Goal: Check status: Check status

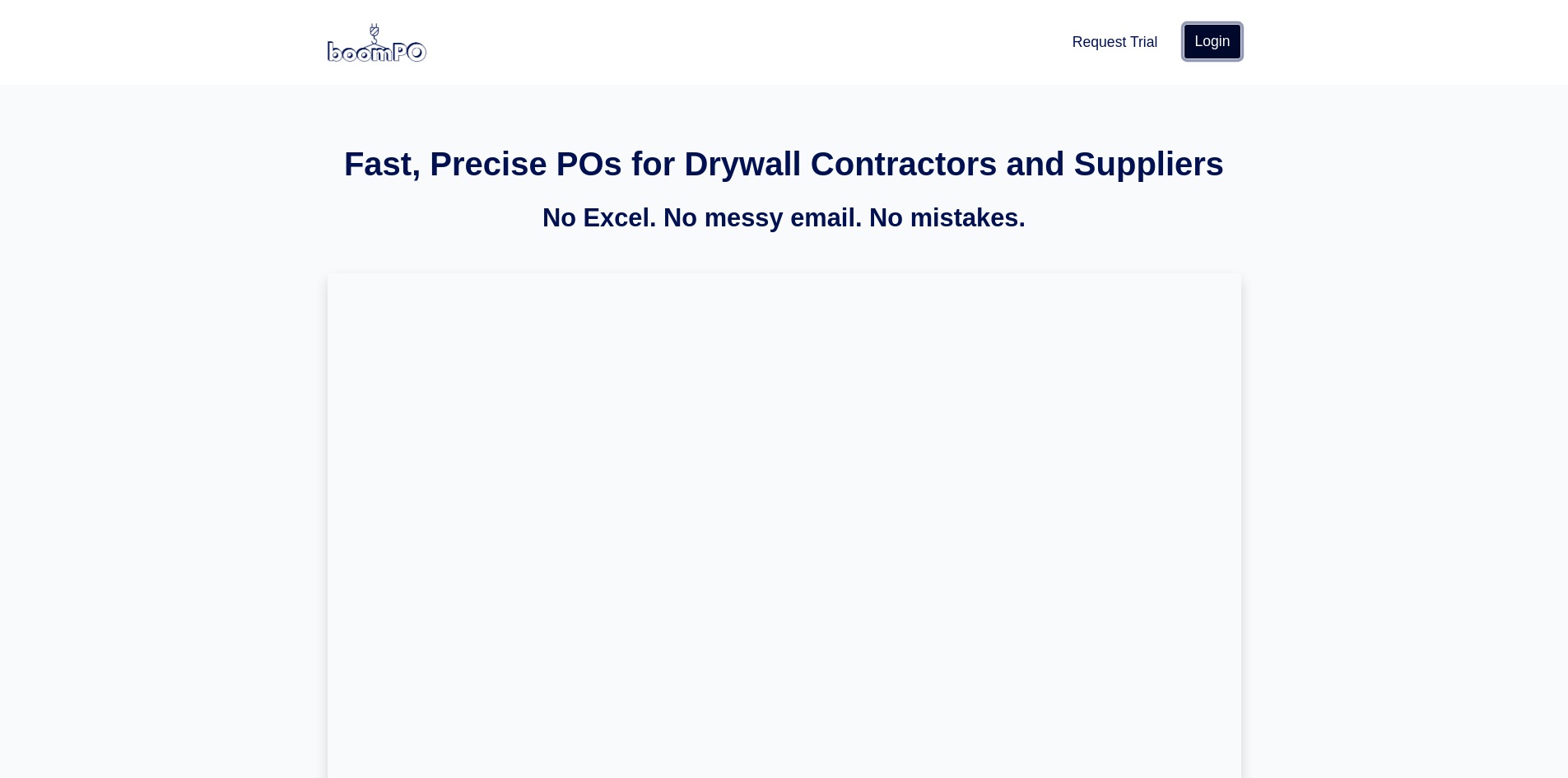
click at [1239, 52] on link "Login" at bounding box center [1212, 41] width 57 height 34
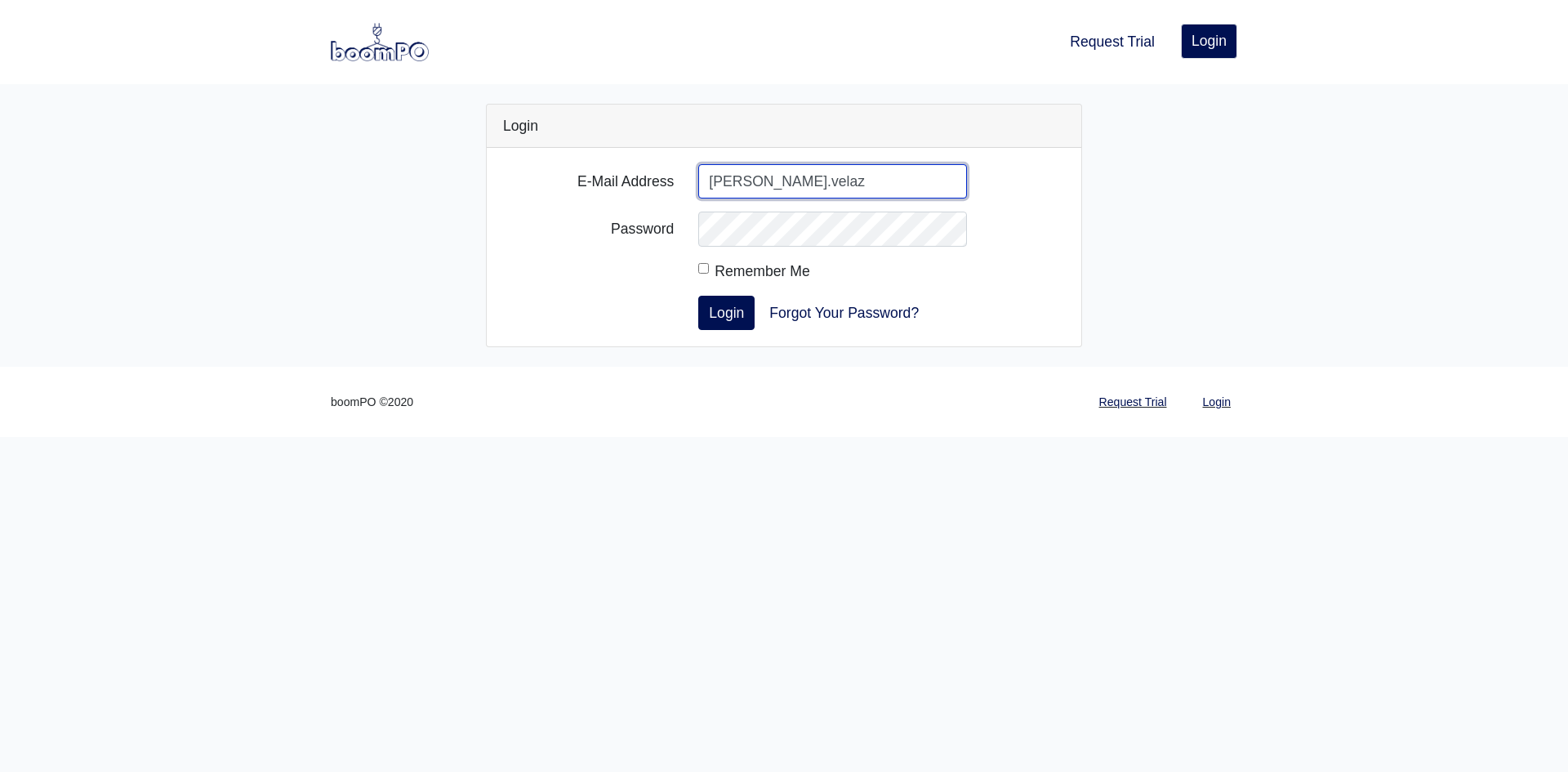
click at [802, 180] on input "eduardo.velaz" at bounding box center [832, 180] width 268 height 34
type input "eduardo.velazquez@lwsupply.com"
click at [698, 296] on button "Login" at bounding box center [726, 312] width 57 height 34
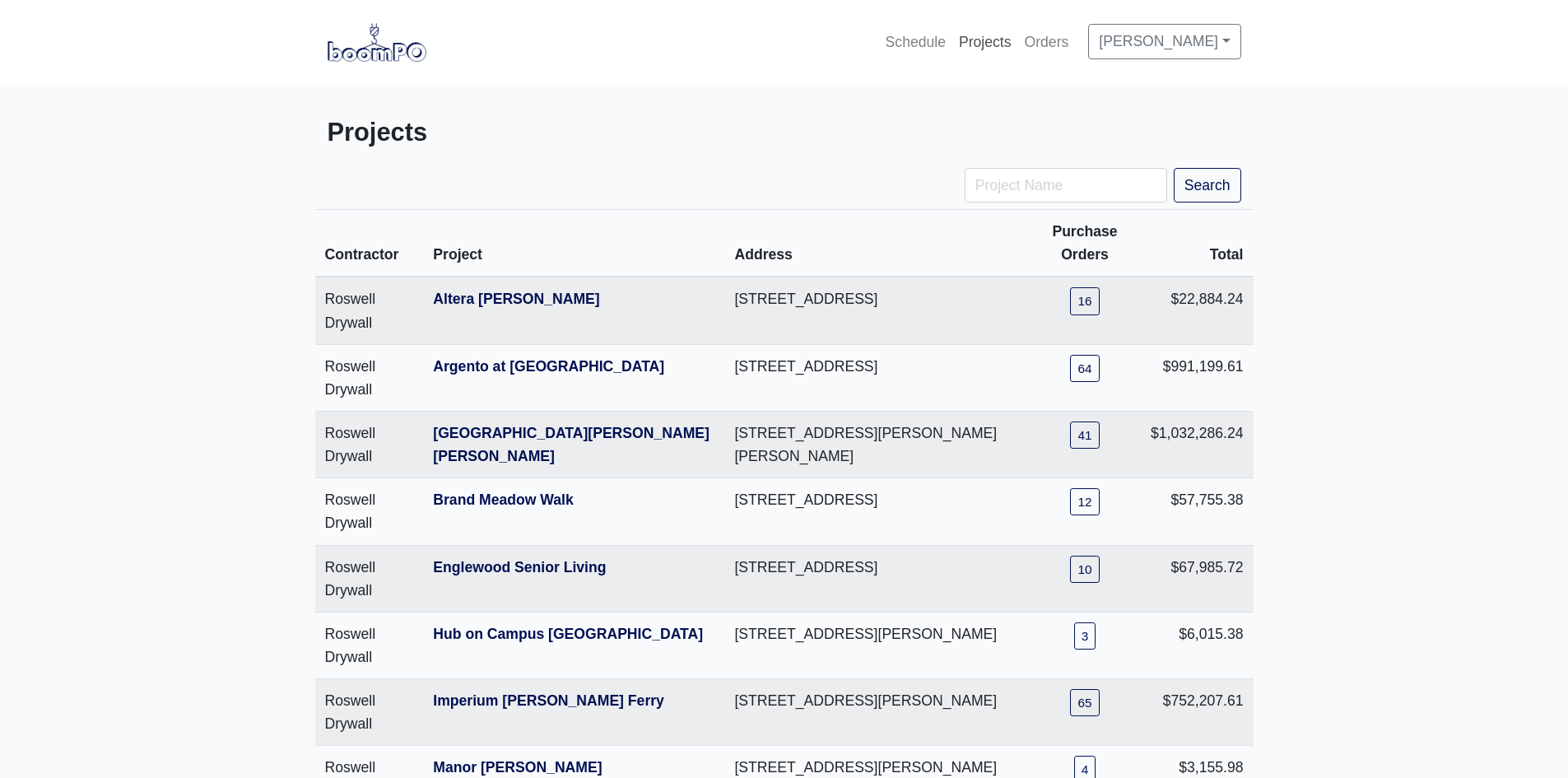
click at [991, 30] on link "Projects" at bounding box center [985, 42] width 66 height 36
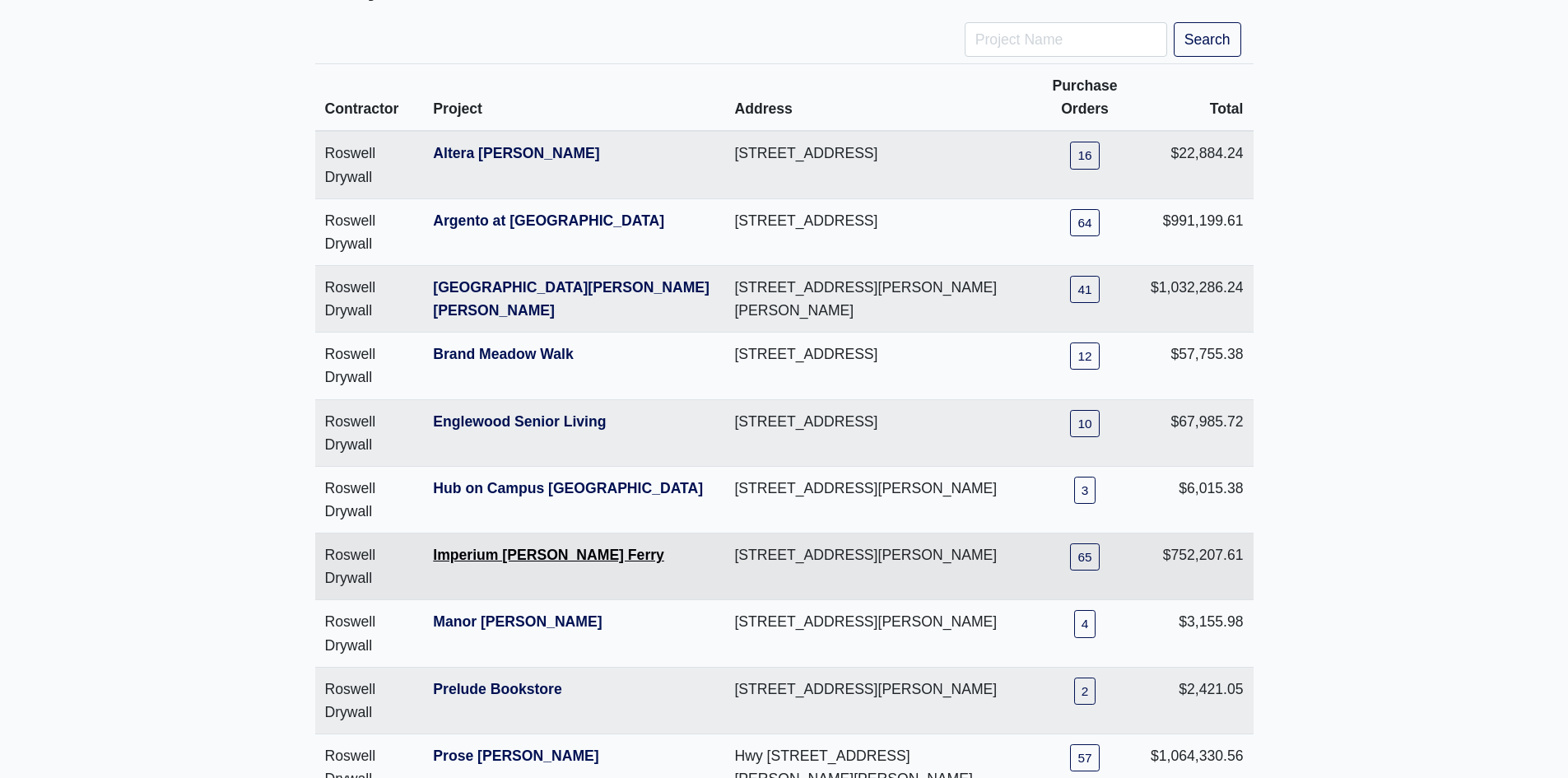
scroll to position [164, 0]
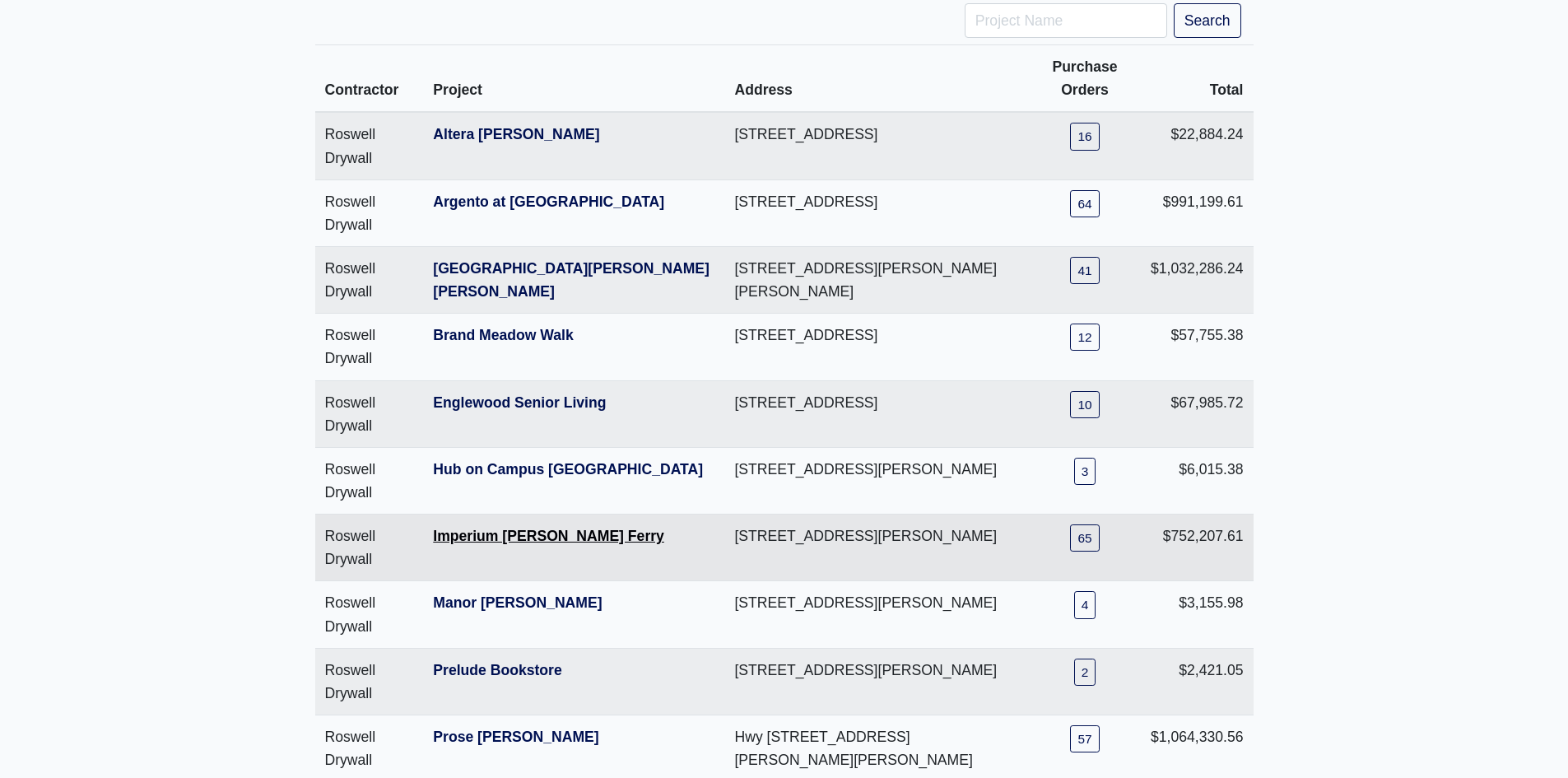
click at [498, 540] on link "Imperium [PERSON_NAME] Ferry" at bounding box center [549, 536] width 232 height 17
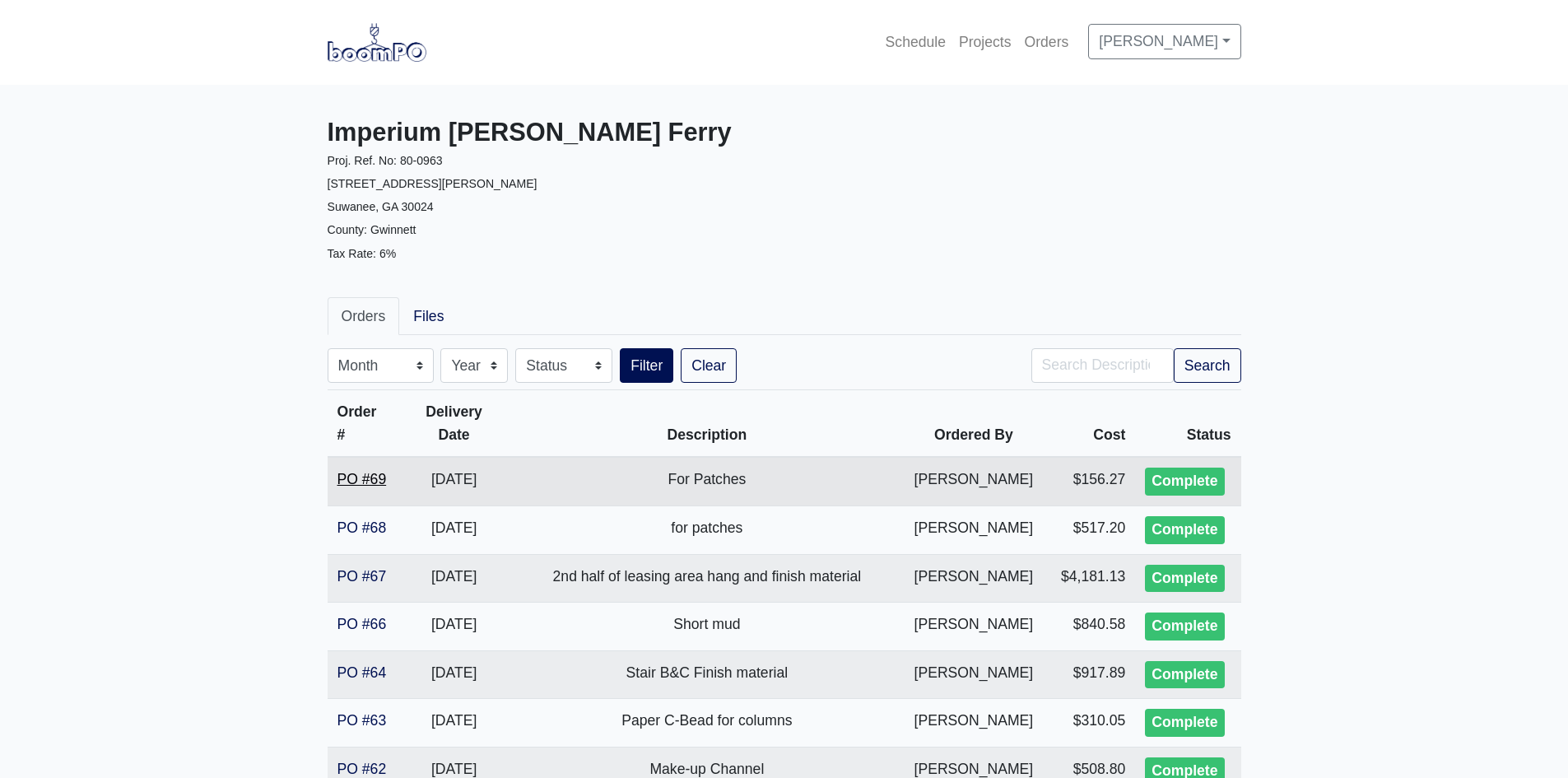
click at [354, 471] on link "PO #69" at bounding box center [362, 479] width 49 height 17
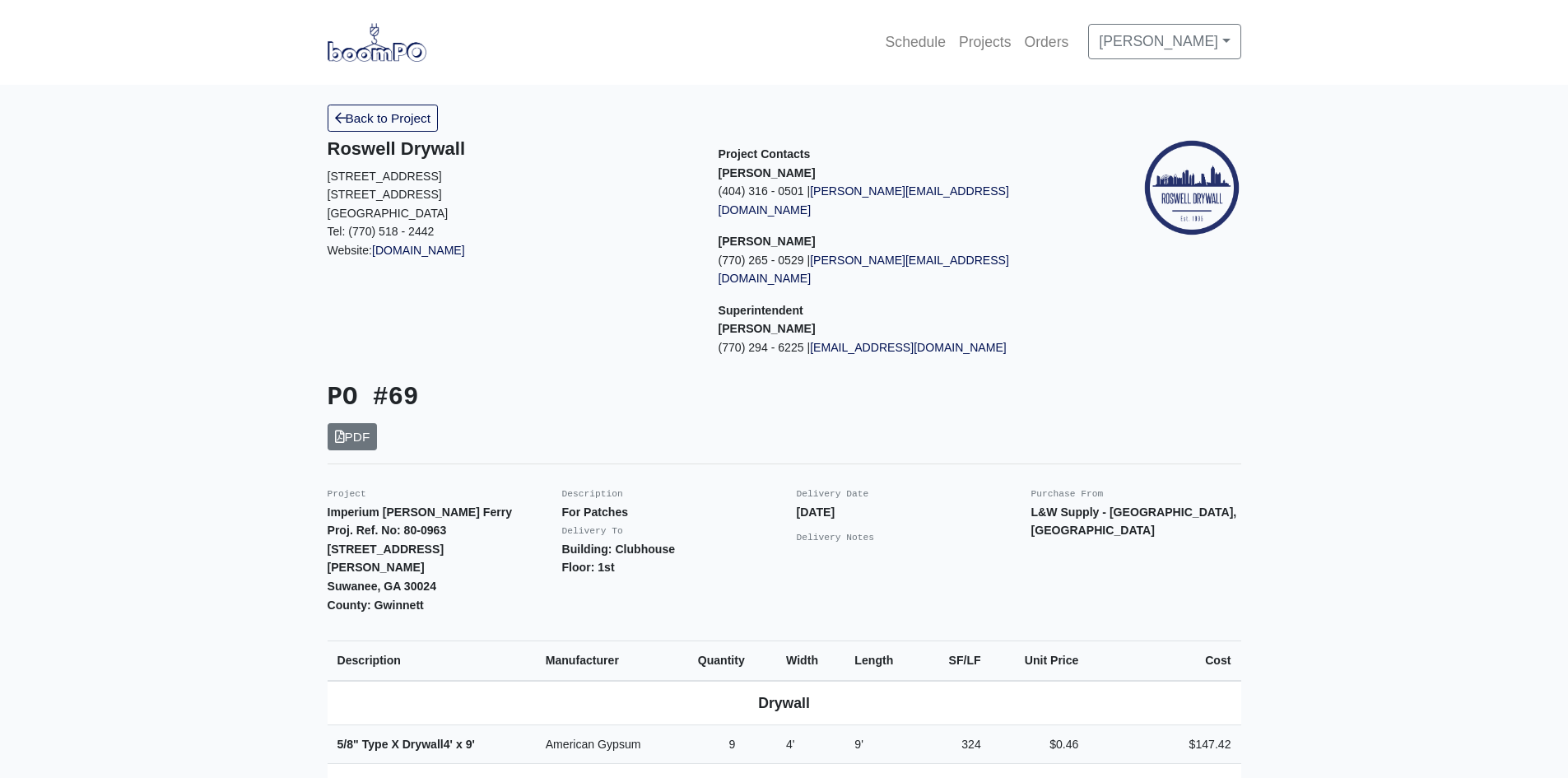
click at [404, 123] on link "Back to Project" at bounding box center [383, 117] width 111 height 27
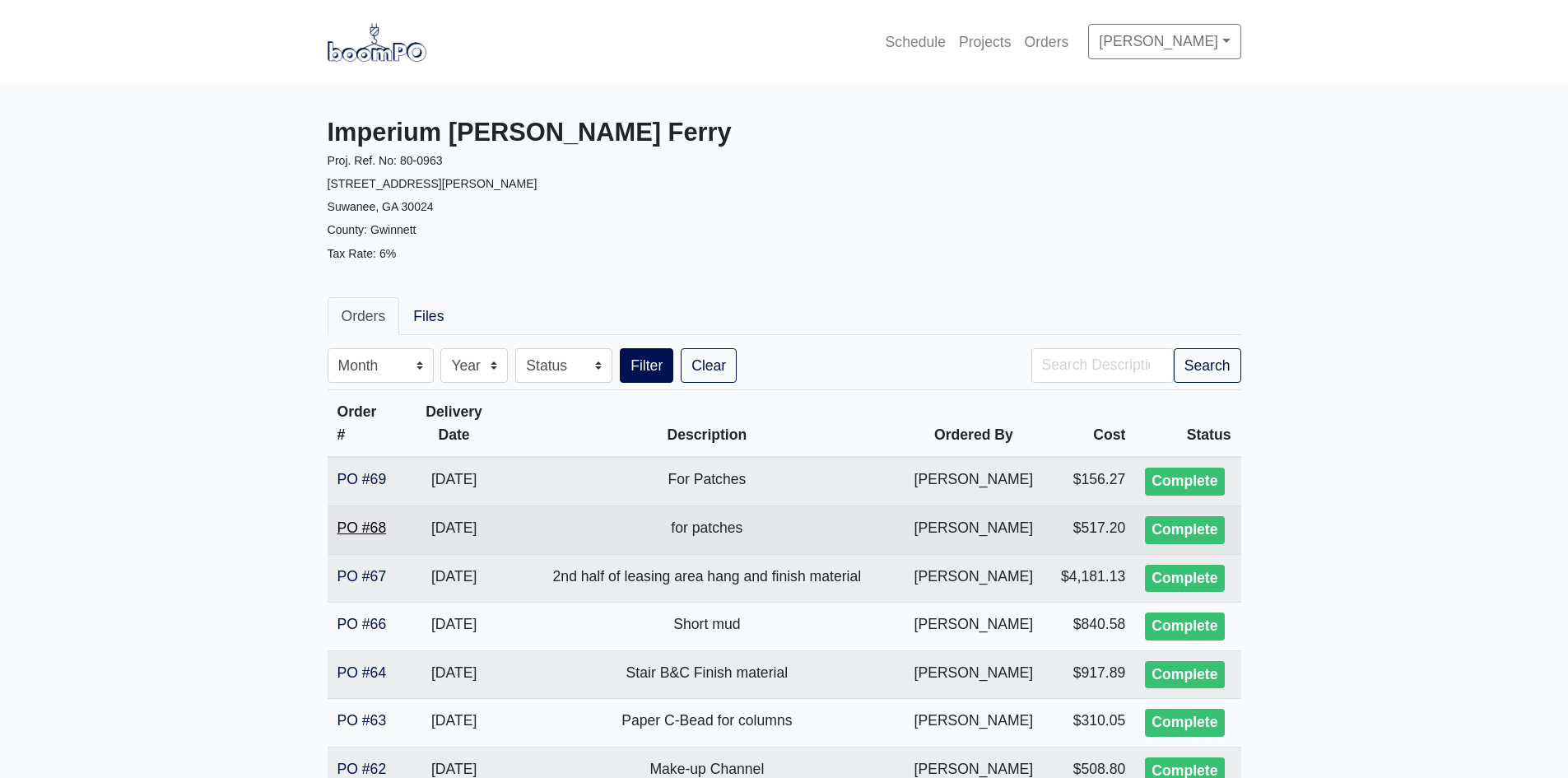
click at [377, 520] on link "PO #68" at bounding box center [362, 528] width 49 height 17
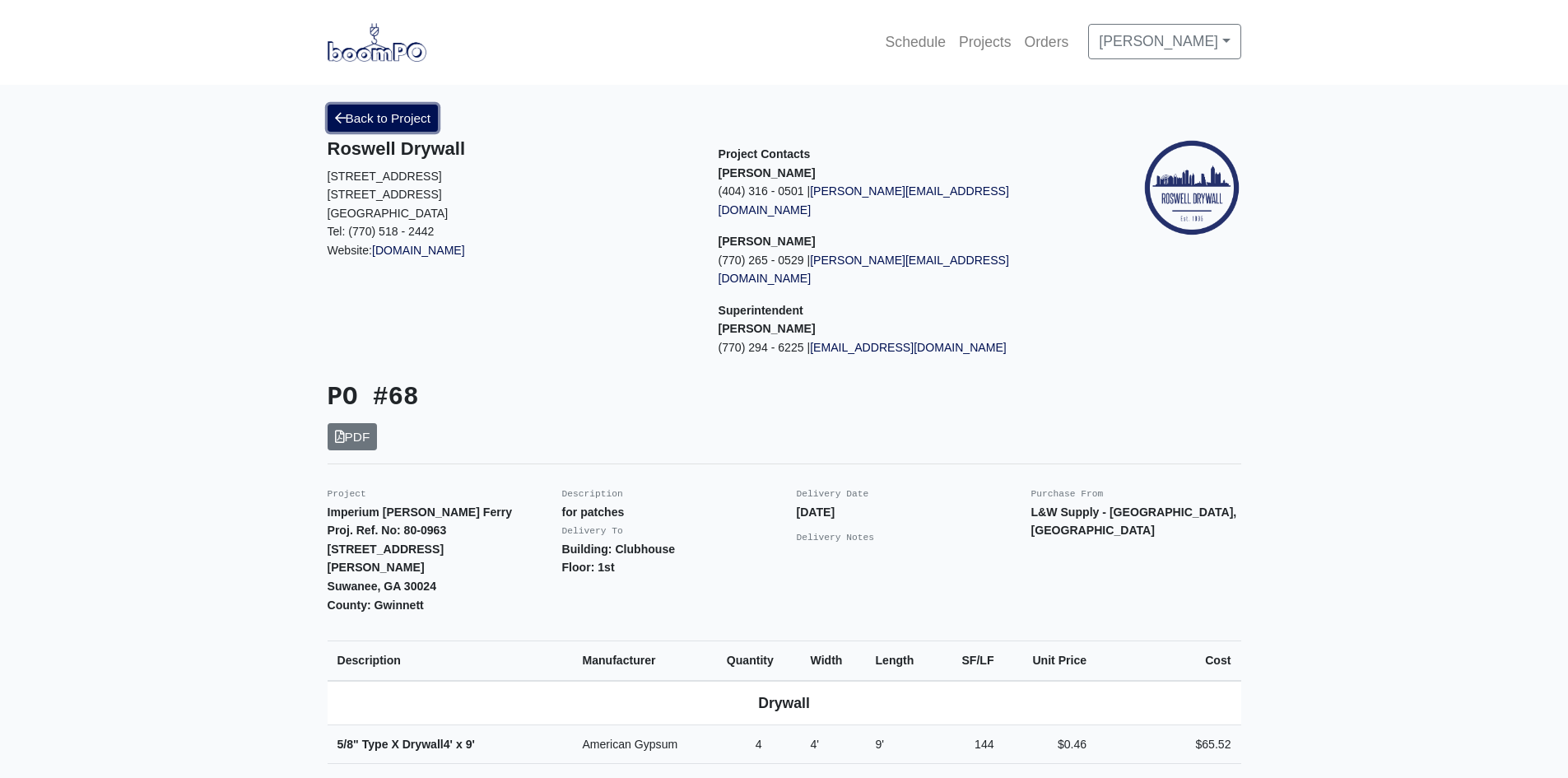
click at [430, 111] on link "Back to Project" at bounding box center [383, 117] width 111 height 27
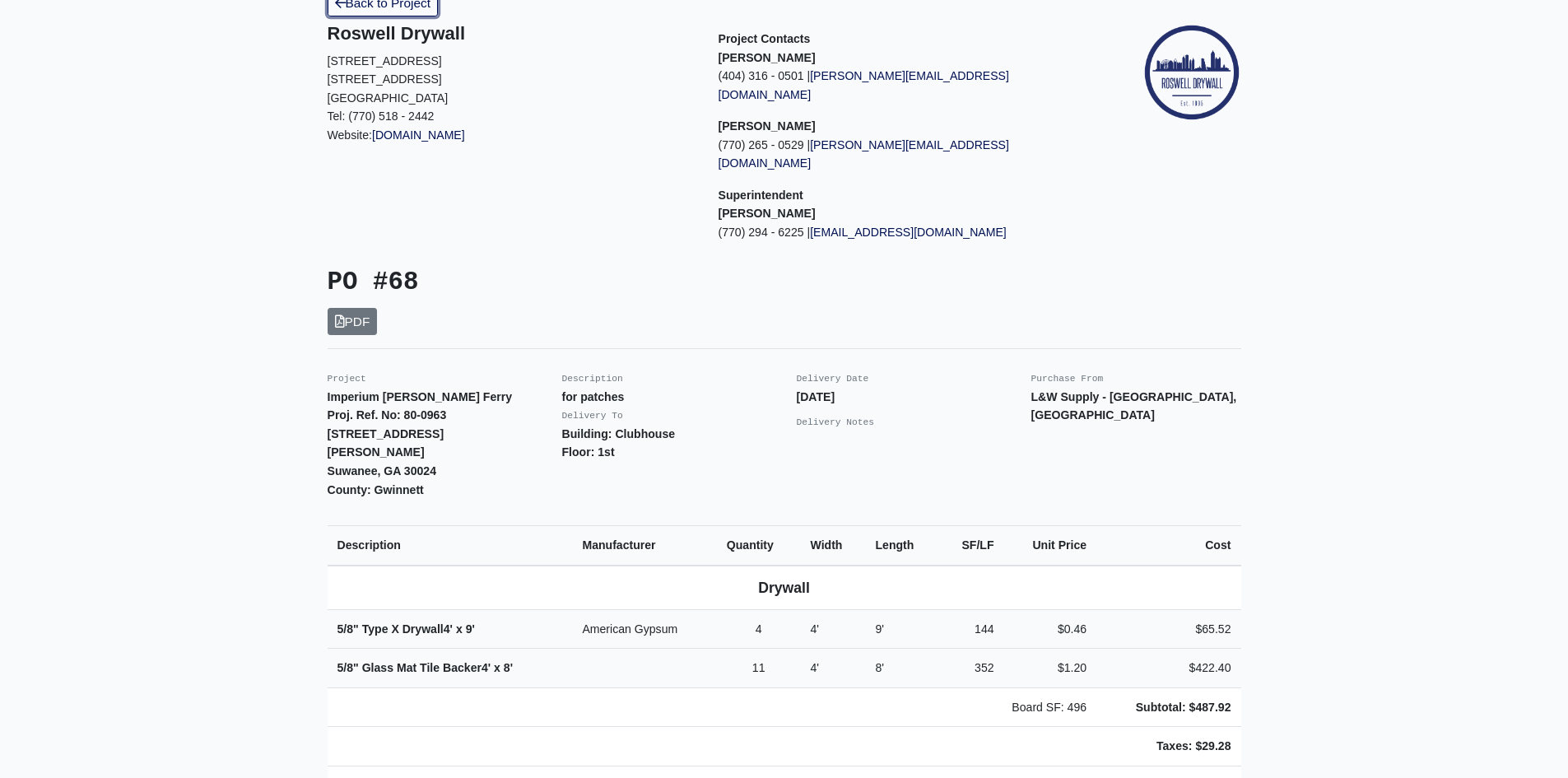
scroll to position [329, 0]
